Goal: Task Accomplishment & Management: Complete application form

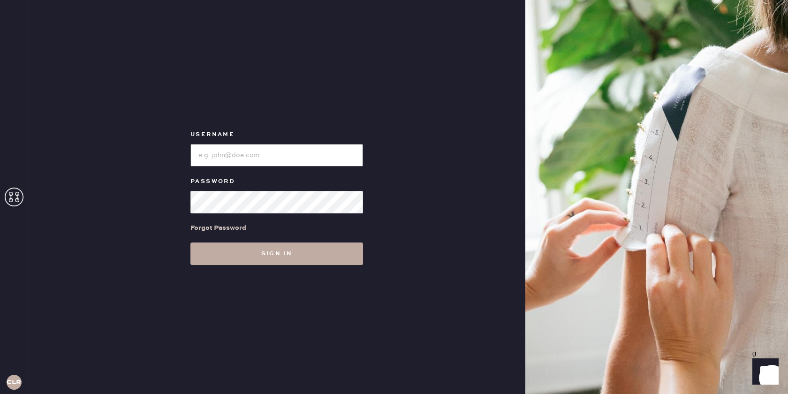
type input "[EMAIL_ADDRESS][DOMAIN_NAME]"
click at [277, 260] on button "Sign in" at bounding box center [276, 254] width 173 height 23
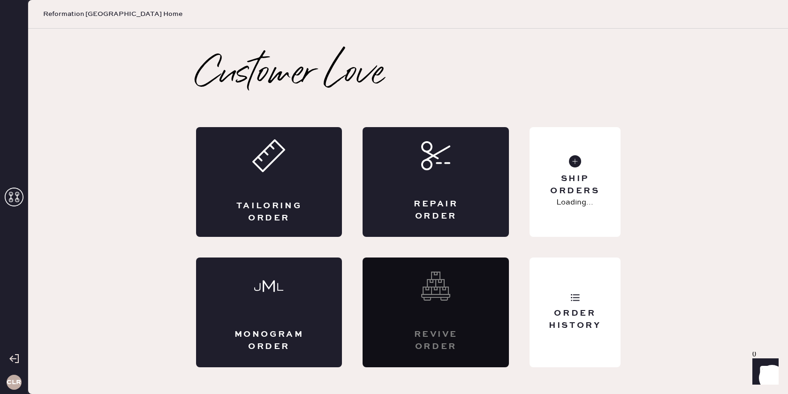
click at [15, 194] on icon at bounding box center [14, 197] width 19 height 19
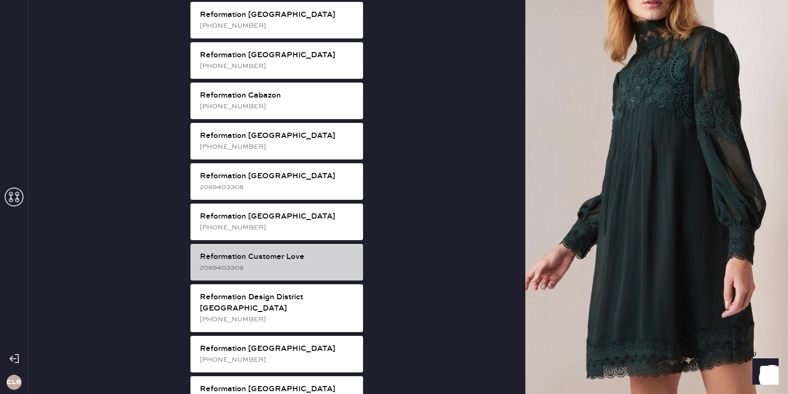
scroll to position [263, 0]
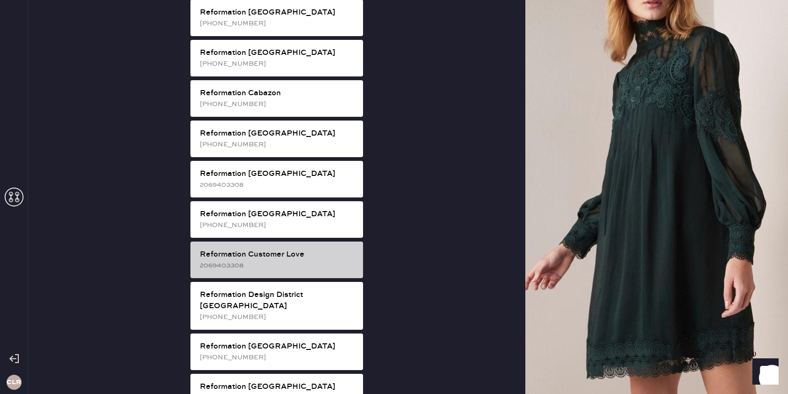
click at [299, 249] on div "Reformation Customer Love" at bounding box center [278, 254] width 156 height 11
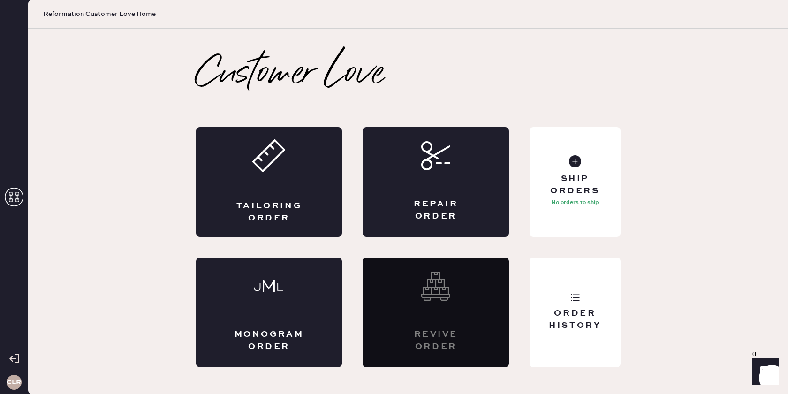
scroll to position [0, 0]
click at [421, 171] on div "Repair Order" at bounding box center [436, 182] width 146 height 110
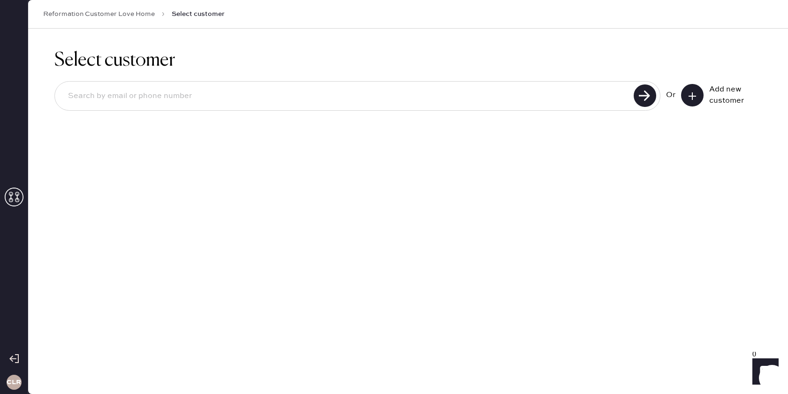
click at [448, 104] on input at bounding box center [346, 96] width 571 height 22
click at [456, 97] on input at bounding box center [346, 96] width 571 height 22
paste input "[EMAIL_ADDRESS][DOMAIN_NAME]"
type input "[EMAIL_ADDRESS][DOMAIN_NAME]"
click at [639, 96] on use at bounding box center [645, 95] width 23 height 23
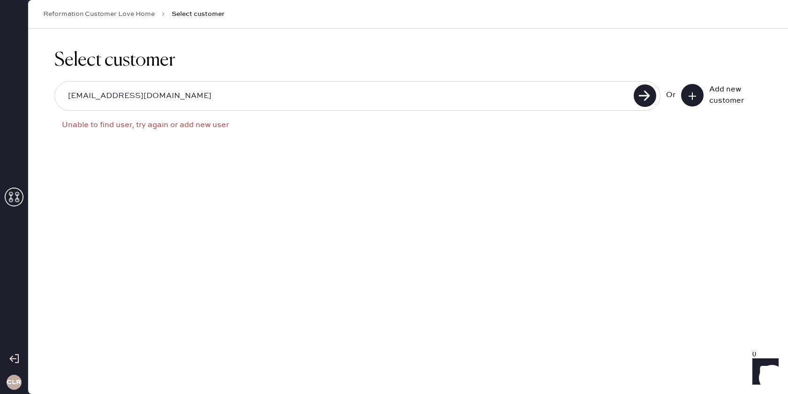
click at [691, 99] on icon at bounding box center [692, 95] width 9 height 9
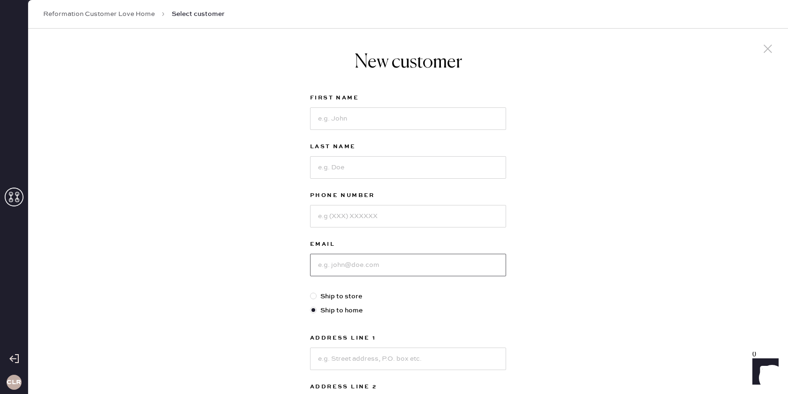
click at [369, 265] on input at bounding box center [408, 265] width 196 height 23
paste input "[EMAIL_ADDRESS][DOMAIN_NAME]"
type input "[EMAIL_ADDRESS][DOMAIN_NAME]"
click at [419, 122] on input at bounding box center [408, 118] width 196 height 23
paste input "[PERSON_NAME]"
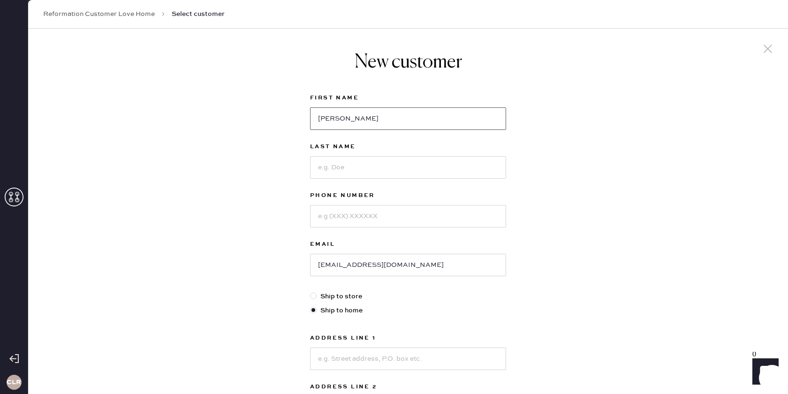
click at [350, 117] on input "[PERSON_NAME]" at bounding box center [408, 118] width 196 height 23
type input "Maysa"
click at [353, 164] on input at bounding box center [408, 167] width 196 height 23
paste input "Khatib"
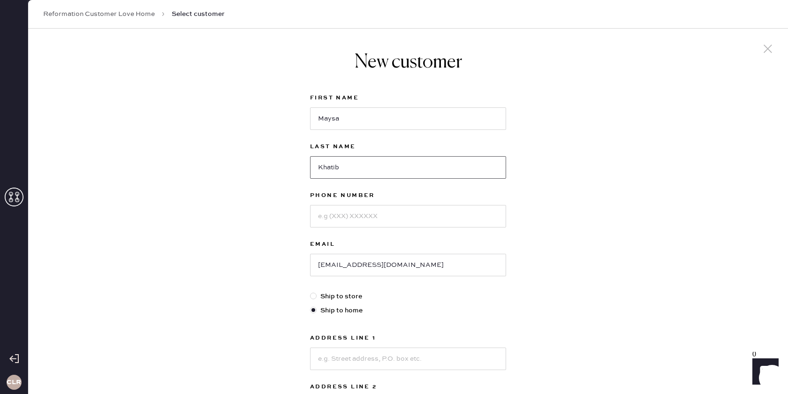
type input "Khatib"
click at [356, 208] on input at bounding box center [408, 216] width 196 height 23
paste input "[PHONE_NUMBER]"
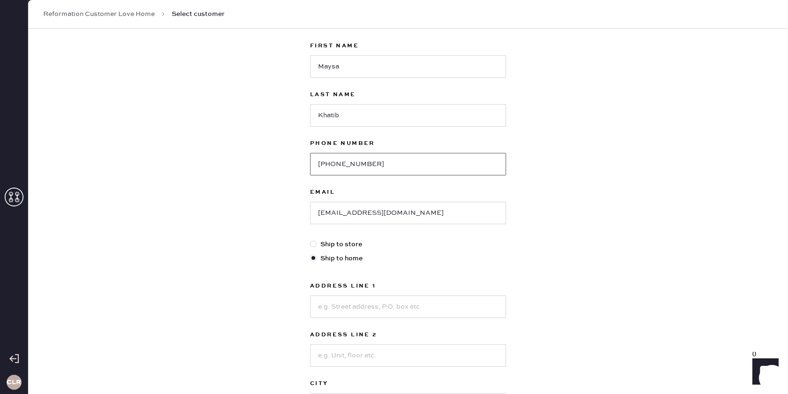
scroll to position [81, 0]
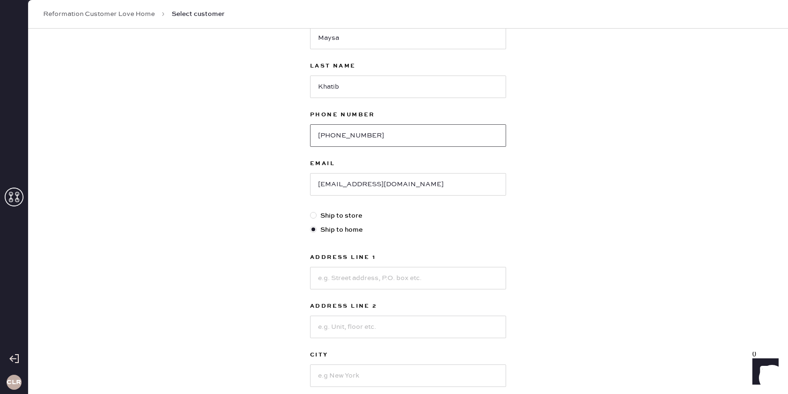
type input "[PHONE_NUMBER]"
click at [375, 279] on input at bounding box center [408, 278] width 196 height 23
paste input "[STREET_ADDRESS]"
type input "[STREET_ADDRESS]"
click at [344, 322] on input at bounding box center [408, 327] width 196 height 23
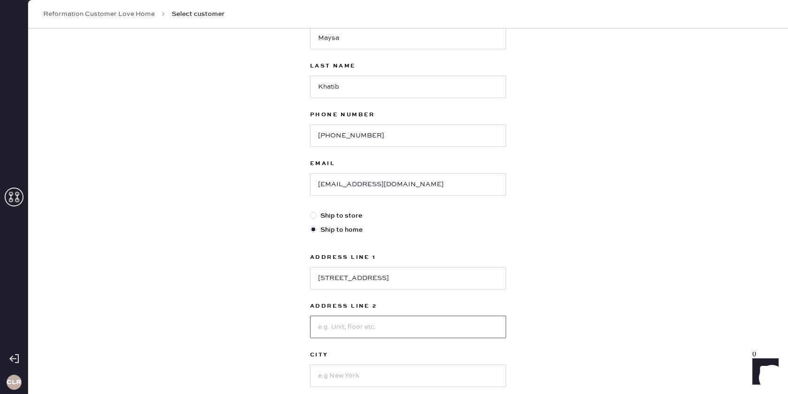
paste input "#386"
type input "#386"
click at [344, 375] on input at bounding box center [408, 376] width 196 height 23
paste input "[PERSON_NAME]"
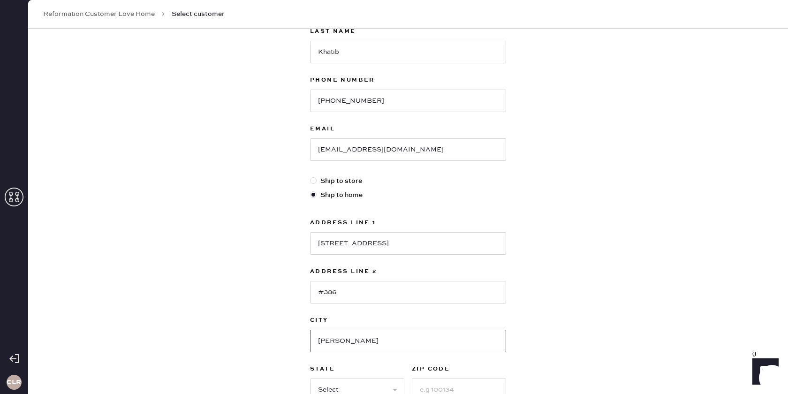
type input "[PERSON_NAME]"
click at [345, 392] on select "Select AK AL AR AZ CA CO CT [GEOGRAPHIC_DATA] DE FL [GEOGRAPHIC_DATA] HI [GEOGR…" at bounding box center [357, 390] width 94 height 23
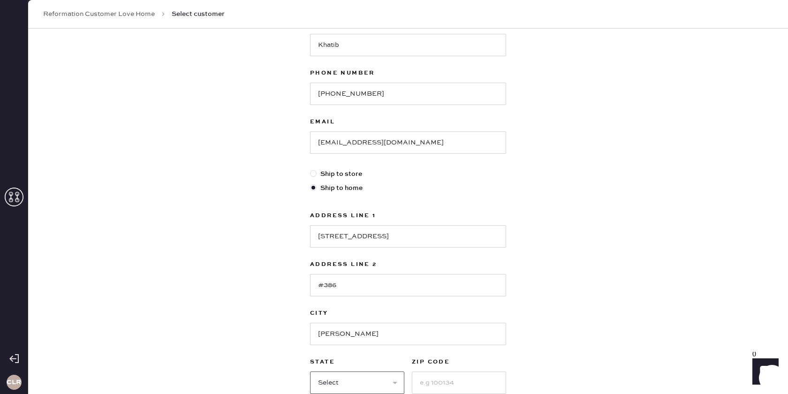
select select "VA"
click at [310, 372] on select "Select AK AL AR AZ CA CO CT [GEOGRAPHIC_DATA] DE FL [GEOGRAPHIC_DATA] HI [GEOGR…" at bounding box center [357, 383] width 94 height 23
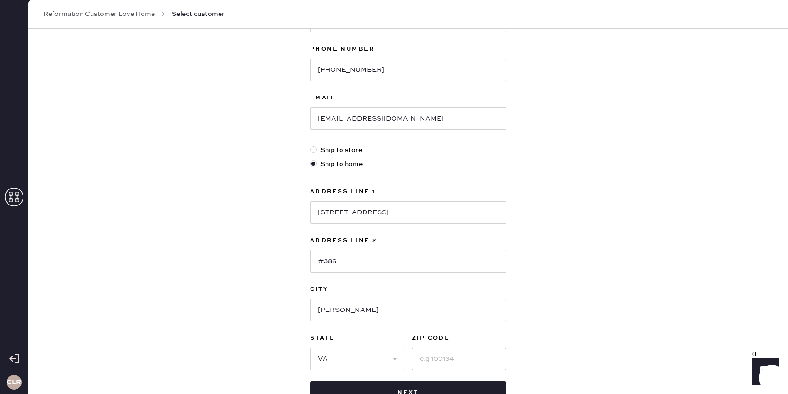
click at [450, 358] on input at bounding box center [459, 359] width 94 height 23
paste input "20171"
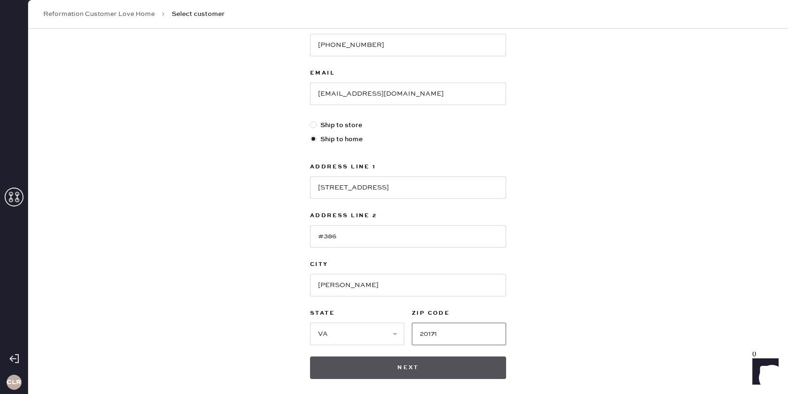
scroll to position [174, 0]
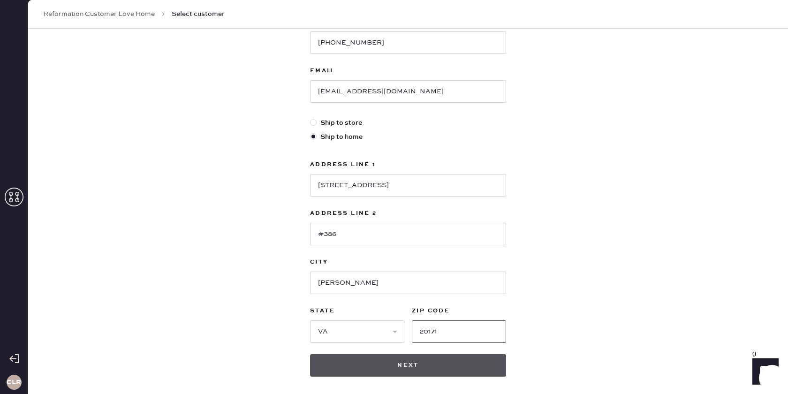
type input "20171"
click at [420, 362] on button "Next" at bounding box center [408, 365] width 196 height 23
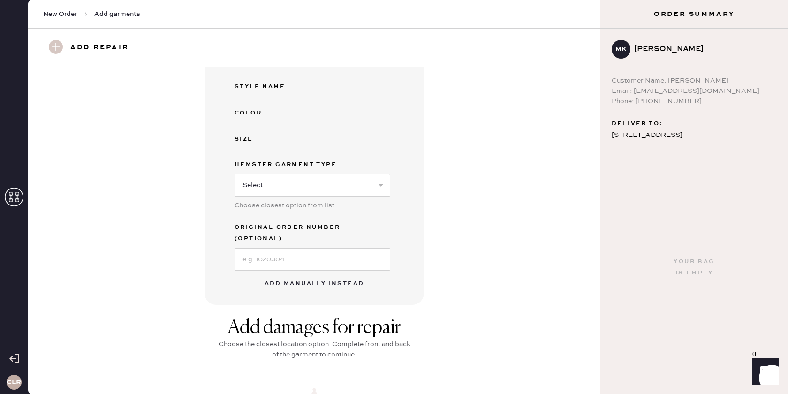
scroll to position [153, 0]
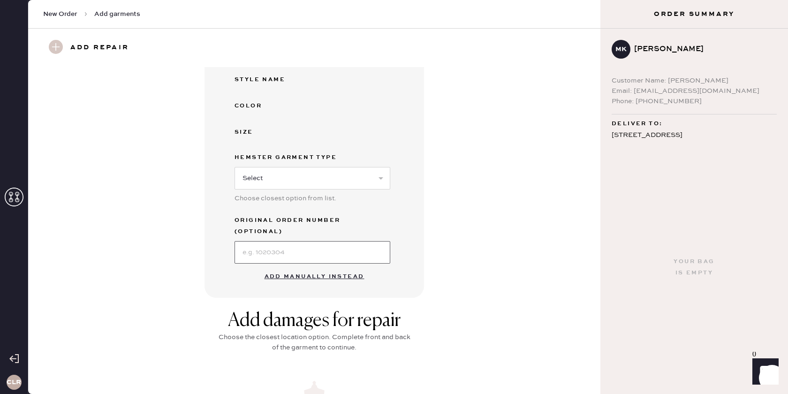
click at [305, 243] on input at bounding box center [313, 252] width 156 height 23
paste input "S16551839"
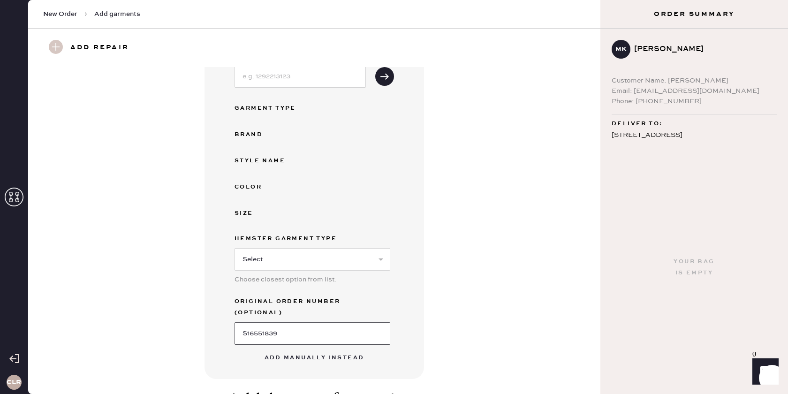
scroll to position [0, 0]
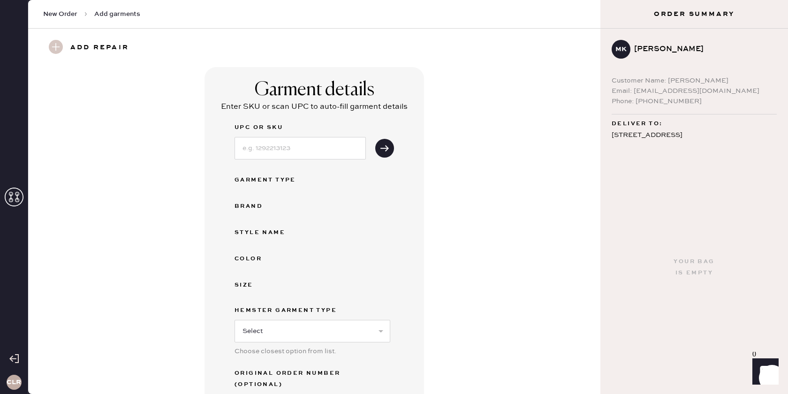
type input "S16551839"
click at [297, 145] on input at bounding box center [300, 148] width 131 height 23
paste input "1310507LON026"
type input "1310507LON026"
drag, startPoint x: 383, startPoint y: 149, endPoint x: 387, endPoint y: 152, distance: 4.8
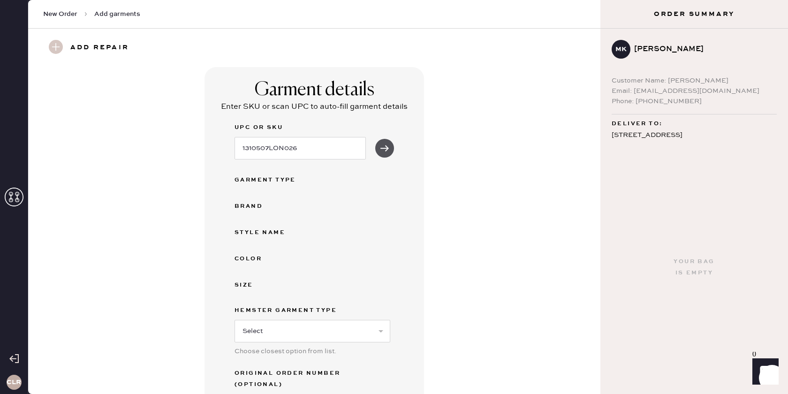
click at [383, 150] on icon "submit" at bounding box center [384, 148] width 9 height 9
select select "2"
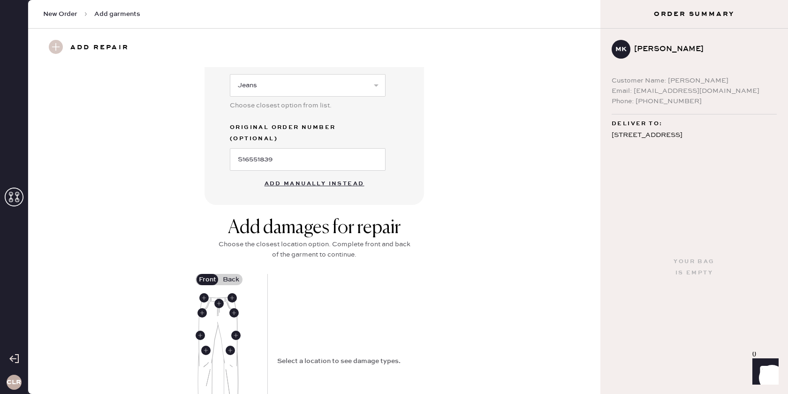
scroll to position [270, 0]
click at [219, 297] on use at bounding box center [218, 301] width 9 height 9
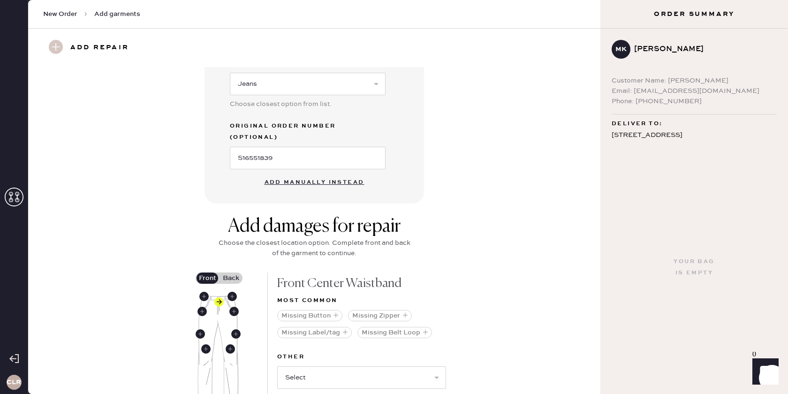
scroll to position [293, 0]
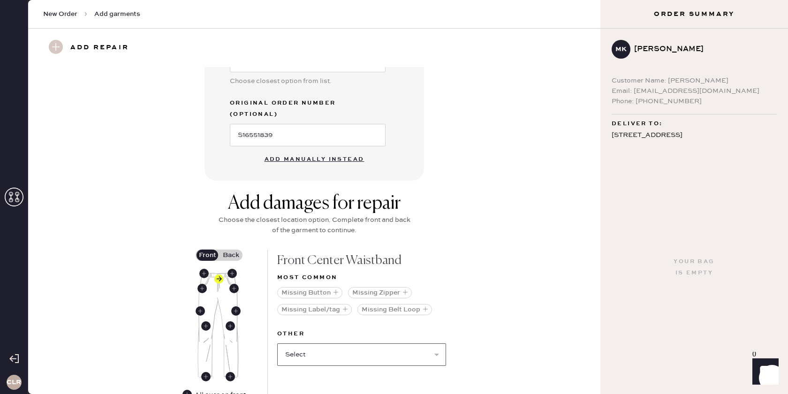
click at [334, 343] on select "Select Broken / Ripped Hem Broken Beads Broken Belt Loop Broken Button Broken E…" at bounding box center [361, 354] width 169 height 23
select select "1740"
click at [277, 343] on select "Select Broken / Ripped Hem Broken Beads Broken Belt Loop Broken Button Broken E…" at bounding box center [361, 354] width 169 height 23
select select
click at [235, 250] on label "Back" at bounding box center [230, 255] width 23 height 11
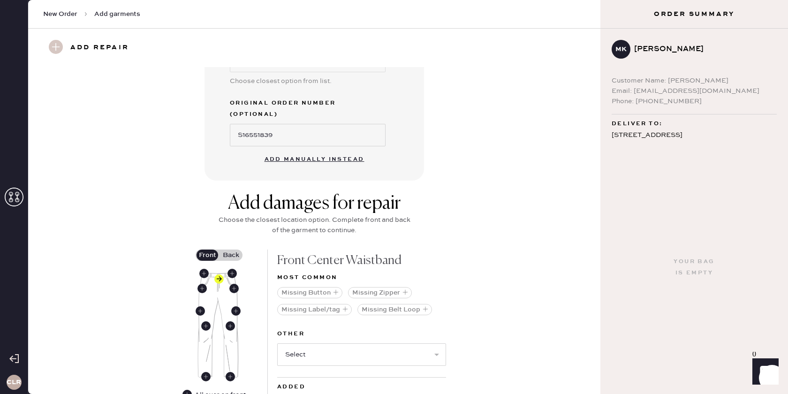
click at [231, 255] on input "Back" at bounding box center [231, 255] width 0 height 0
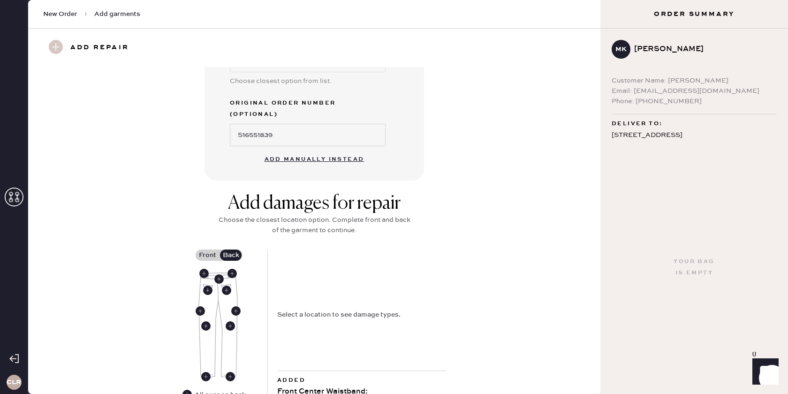
scroll to position [316, 0]
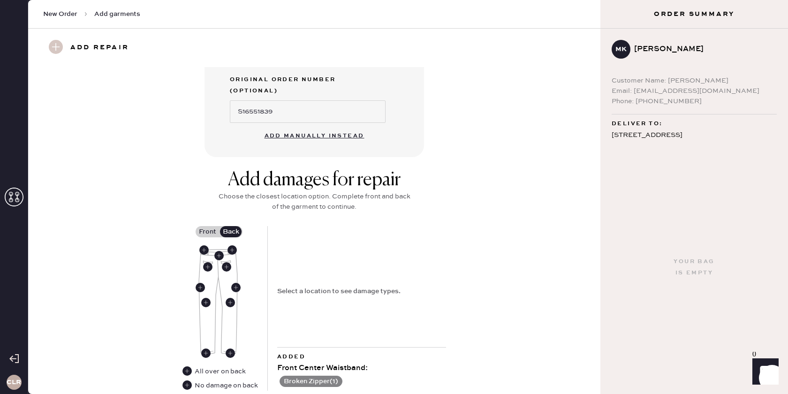
drag, startPoint x: 186, startPoint y: 365, endPoint x: 199, endPoint y: 360, distance: 13.8
click at [186, 381] on use at bounding box center [187, 385] width 9 height 9
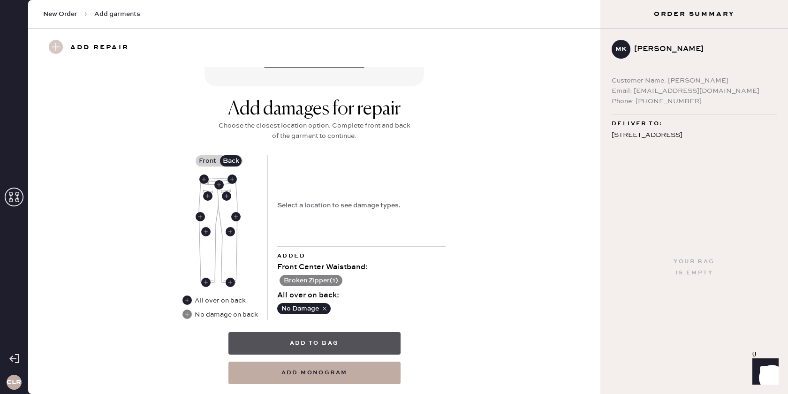
scroll to position [388, 0]
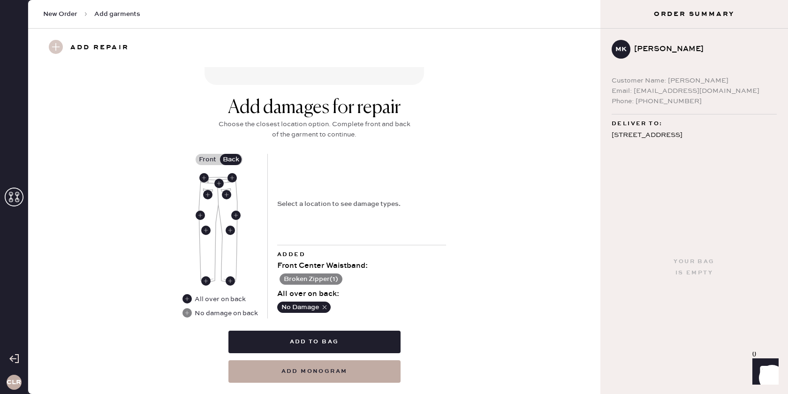
click at [708, 145] on div "Your bag is empty" at bounding box center [695, 267] width 188 height 253
click at [335, 331] on button "Add to bag" at bounding box center [314, 342] width 172 height 23
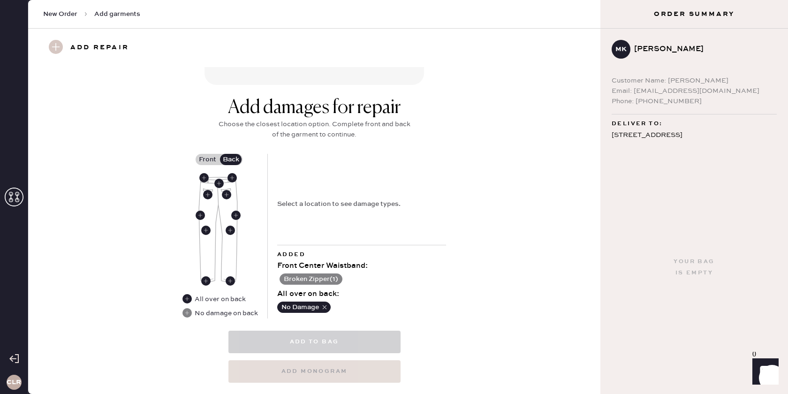
select select
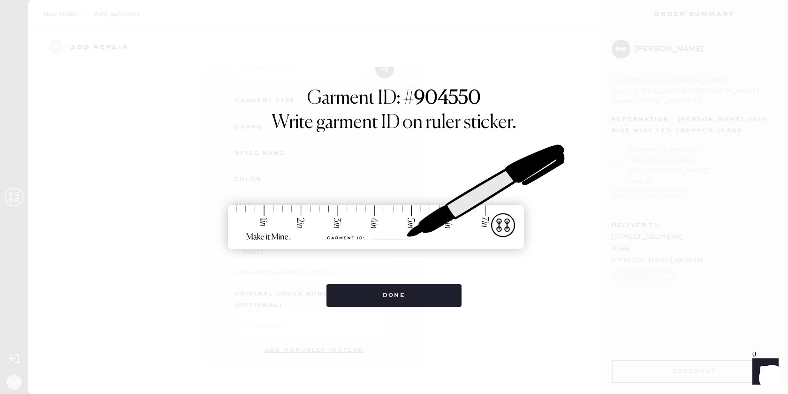
scroll to position [68, 0]
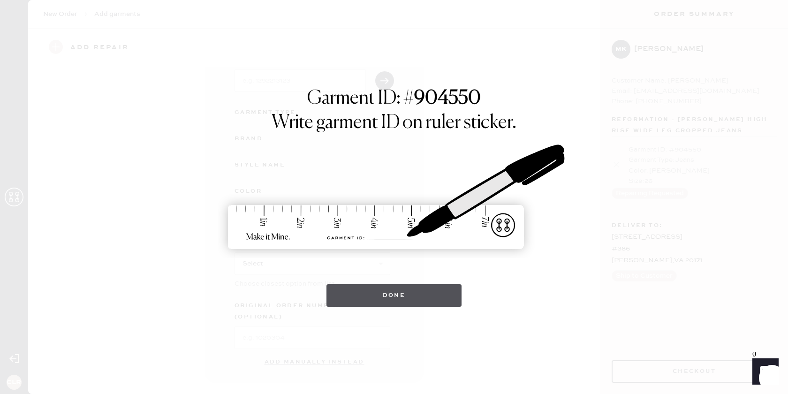
click at [398, 295] on button "Done" at bounding box center [395, 295] width 136 height 23
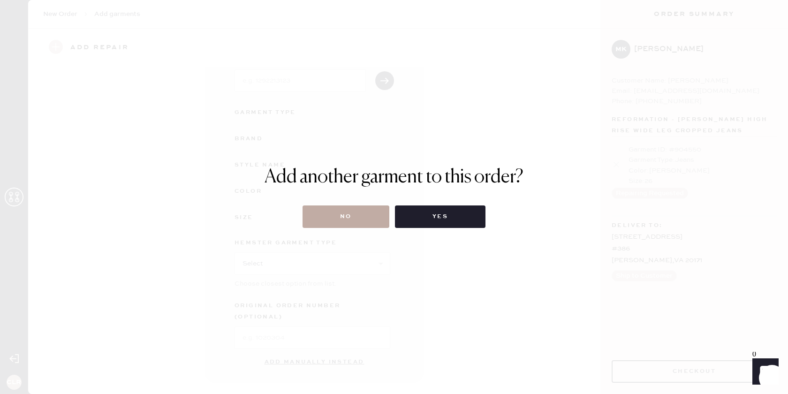
click at [349, 214] on button "No" at bounding box center [346, 216] width 87 height 23
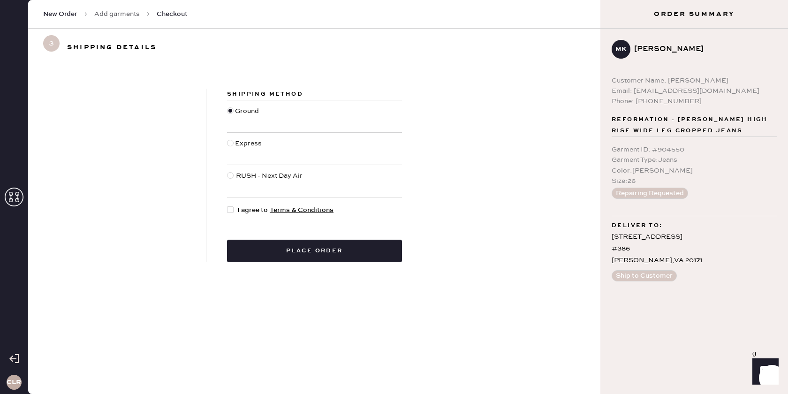
click at [233, 208] on div at bounding box center [230, 209] width 7 height 7
click at [228, 205] on input "I agree to Terms & Conditions" at bounding box center [227, 205] width 0 height 0
checkbox input "true"
click at [315, 248] on button "Place order" at bounding box center [314, 251] width 175 height 23
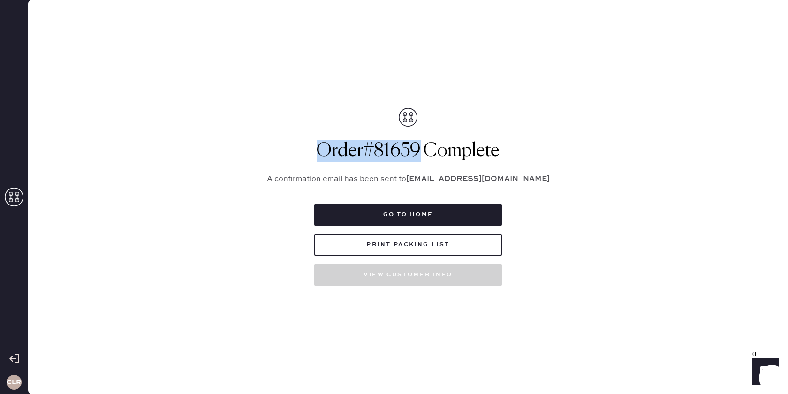
drag, startPoint x: 419, startPoint y: 149, endPoint x: 319, endPoint y: 151, distance: 100.0
click at [319, 151] on h1 "Order # 81659 Complete" at bounding box center [408, 151] width 305 height 23
copy h1 "Order # 81659"
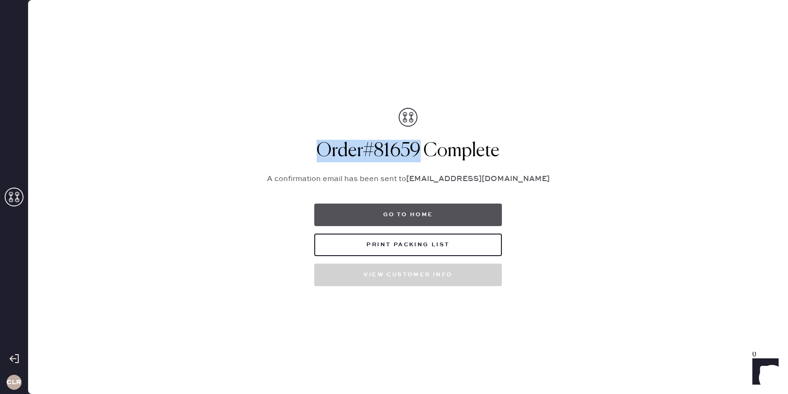
click at [411, 210] on button "Go to home" at bounding box center [408, 215] width 188 height 23
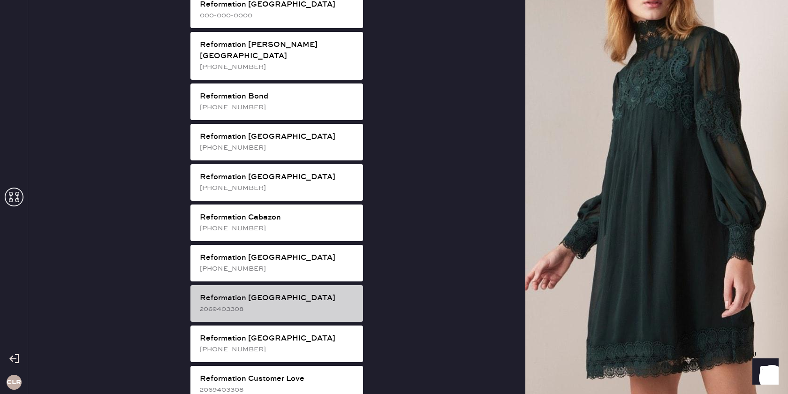
scroll to position [143, 0]
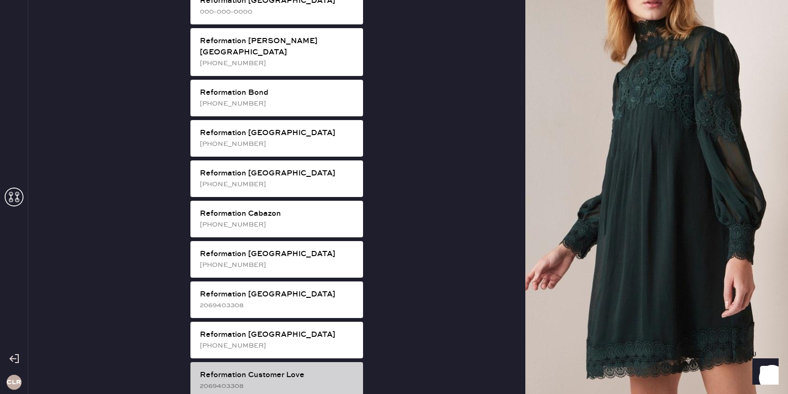
click at [289, 370] on div "Reformation Customer Love" at bounding box center [278, 375] width 156 height 11
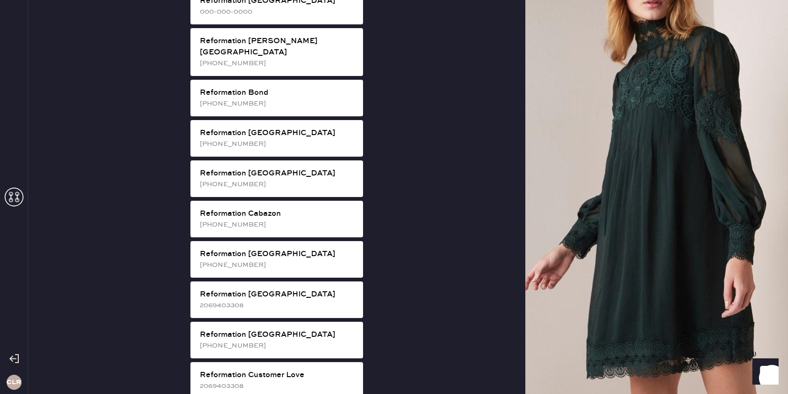
scroll to position [0, 0]
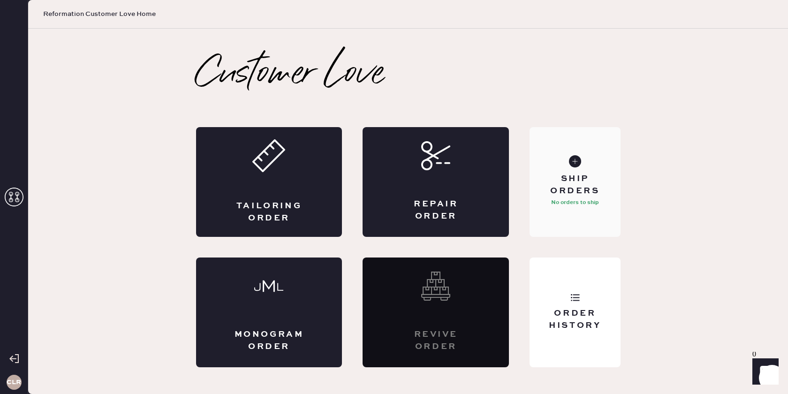
click at [574, 196] on div "Ship Orders" at bounding box center [575, 184] width 76 height 23
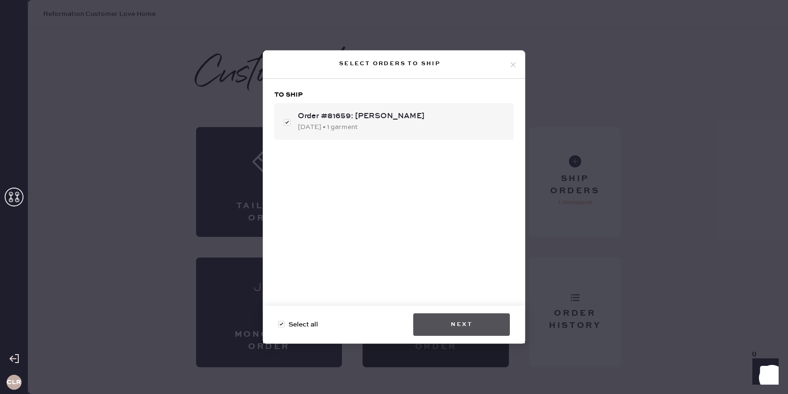
click at [456, 325] on button "Next" at bounding box center [461, 324] width 97 height 23
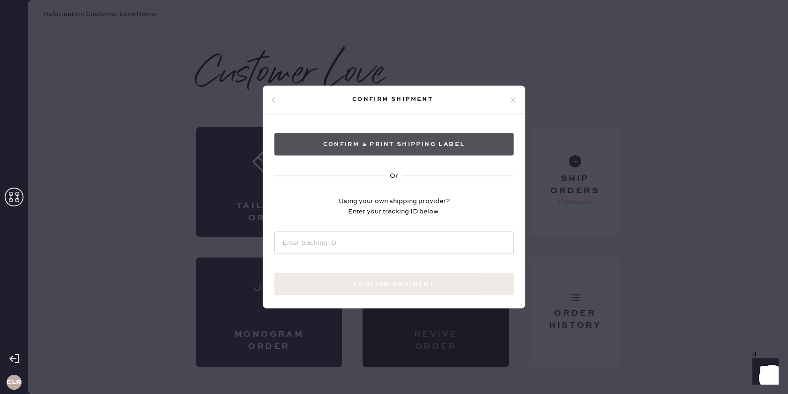
click at [419, 144] on button "Confirm & Print shipping label" at bounding box center [393, 144] width 239 height 23
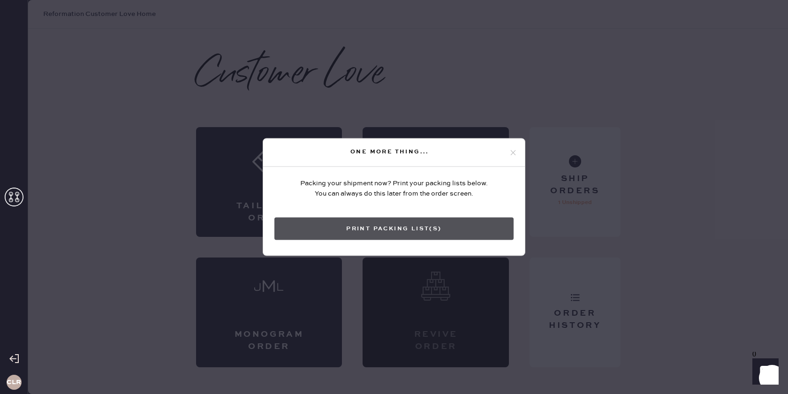
click at [397, 226] on button "Print Packing List(s)" at bounding box center [393, 229] width 239 height 23
